Goal: Task Accomplishment & Management: Use online tool/utility

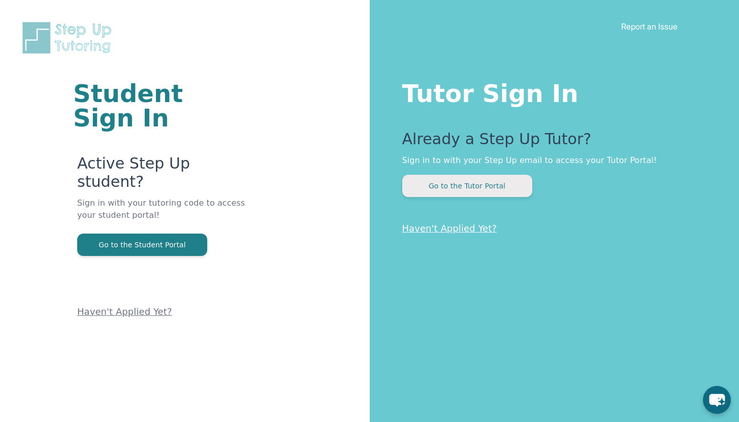
click at [454, 185] on button "Go to the Tutor Portal" at bounding box center [467, 186] width 130 height 22
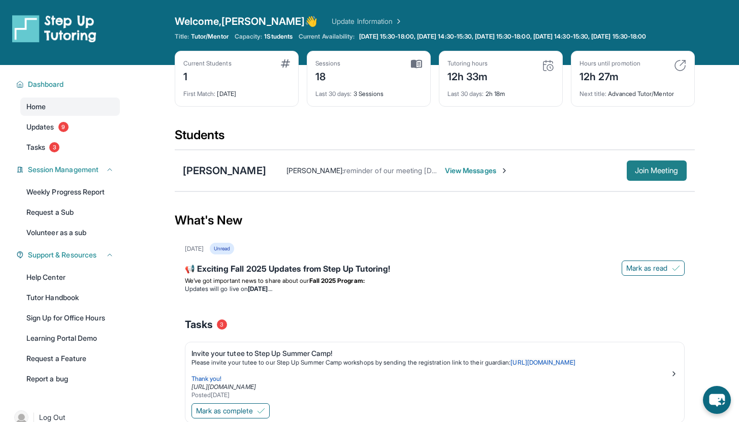
click at [646, 174] on span "Join Meeting" at bounding box center [657, 171] width 44 height 6
click at [217, 176] on div "[PERSON_NAME]" at bounding box center [224, 171] width 83 height 14
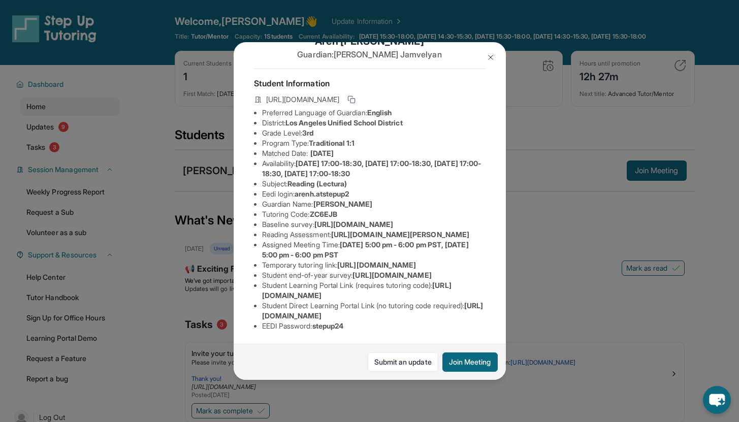
scroll to position [149, 0]
drag, startPoint x: 357, startPoint y: 327, endPoint x: 326, endPoint y: 327, distance: 31.5
click at [326, 327] on li "EEDI Password : stepup24" at bounding box center [373, 326] width 223 height 10
click at [484, 55] on button at bounding box center [490, 57] width 20 height 20
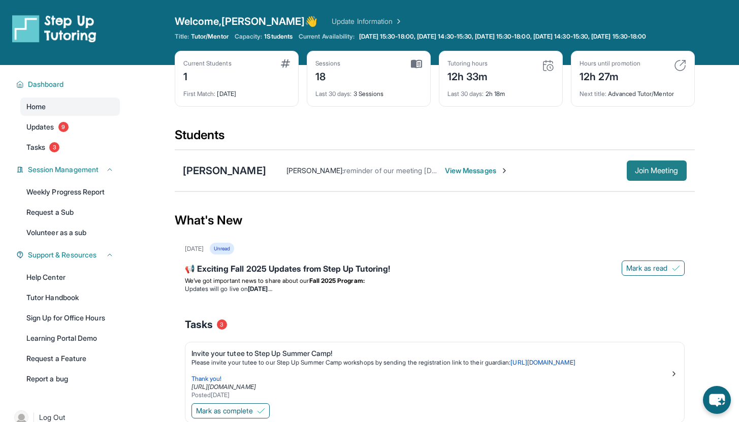
click at [678, 178] on button "Join Meeting" at bounding box center [657, 170] width 60 height 20
